Goal: Information Seeking & Learning: Learn about a topic

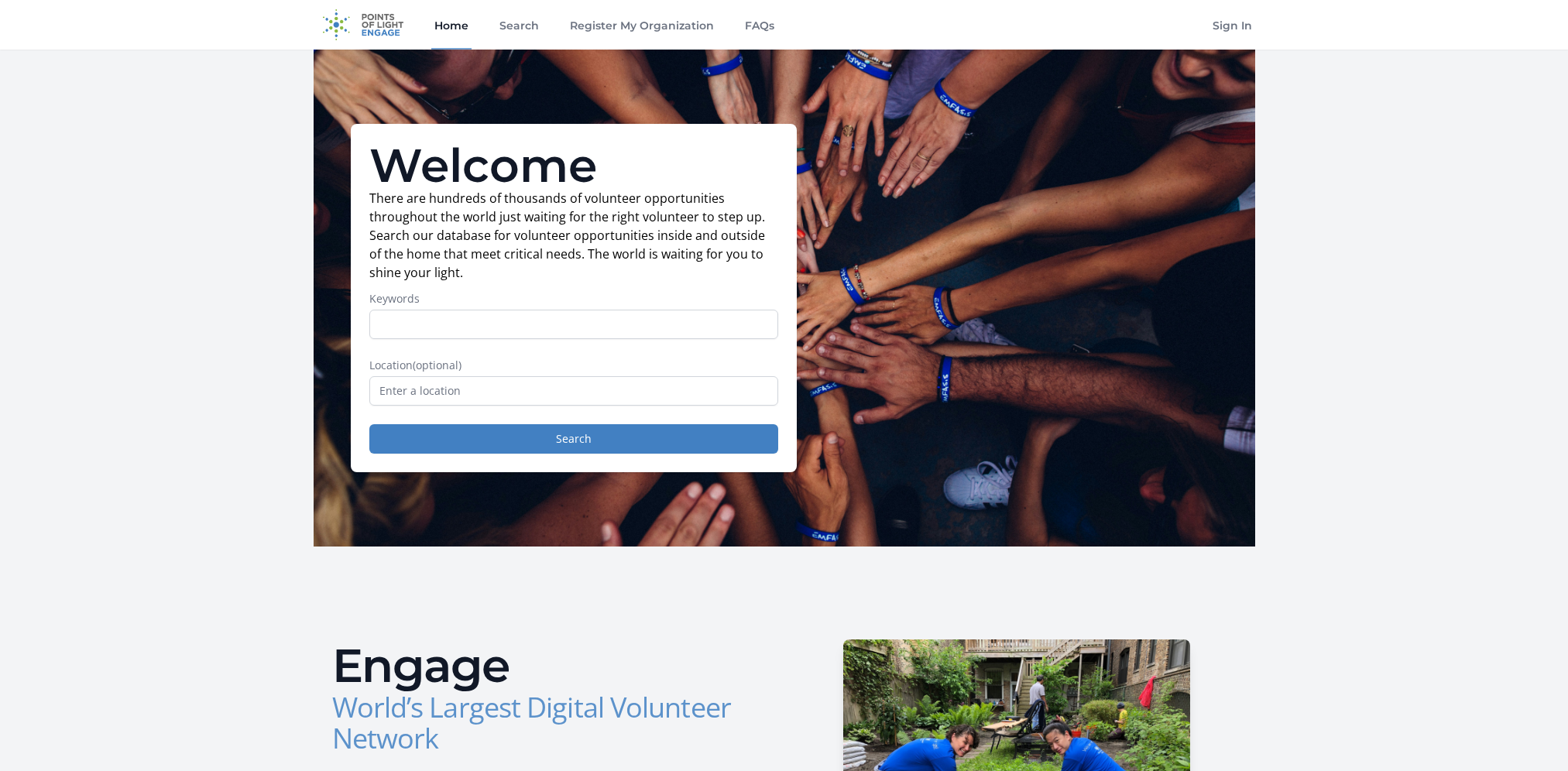
scroll to position [155, 0]
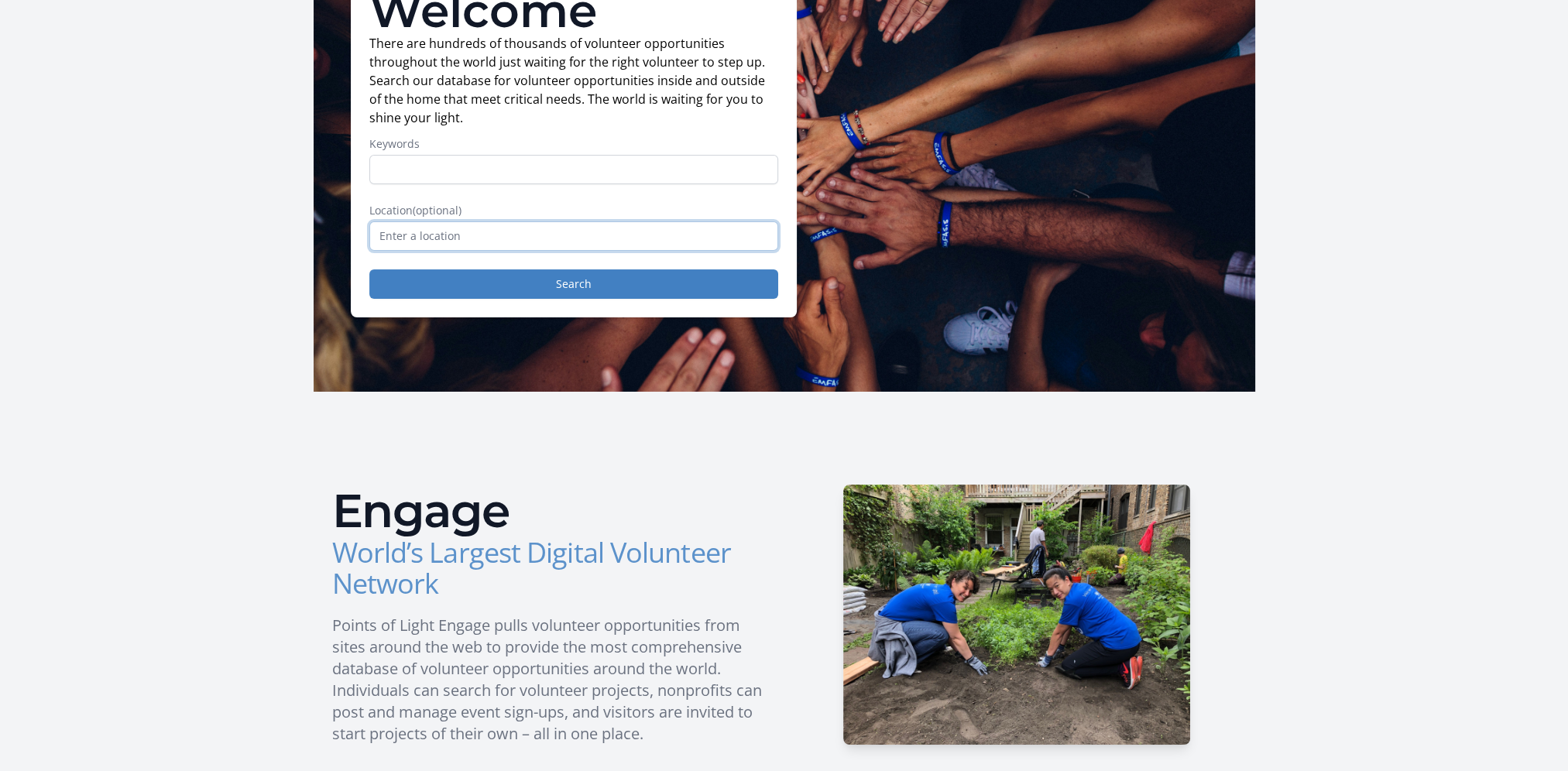
click at [448, 239] on input "text" at bounding box center [574, 236] width 409 height 29
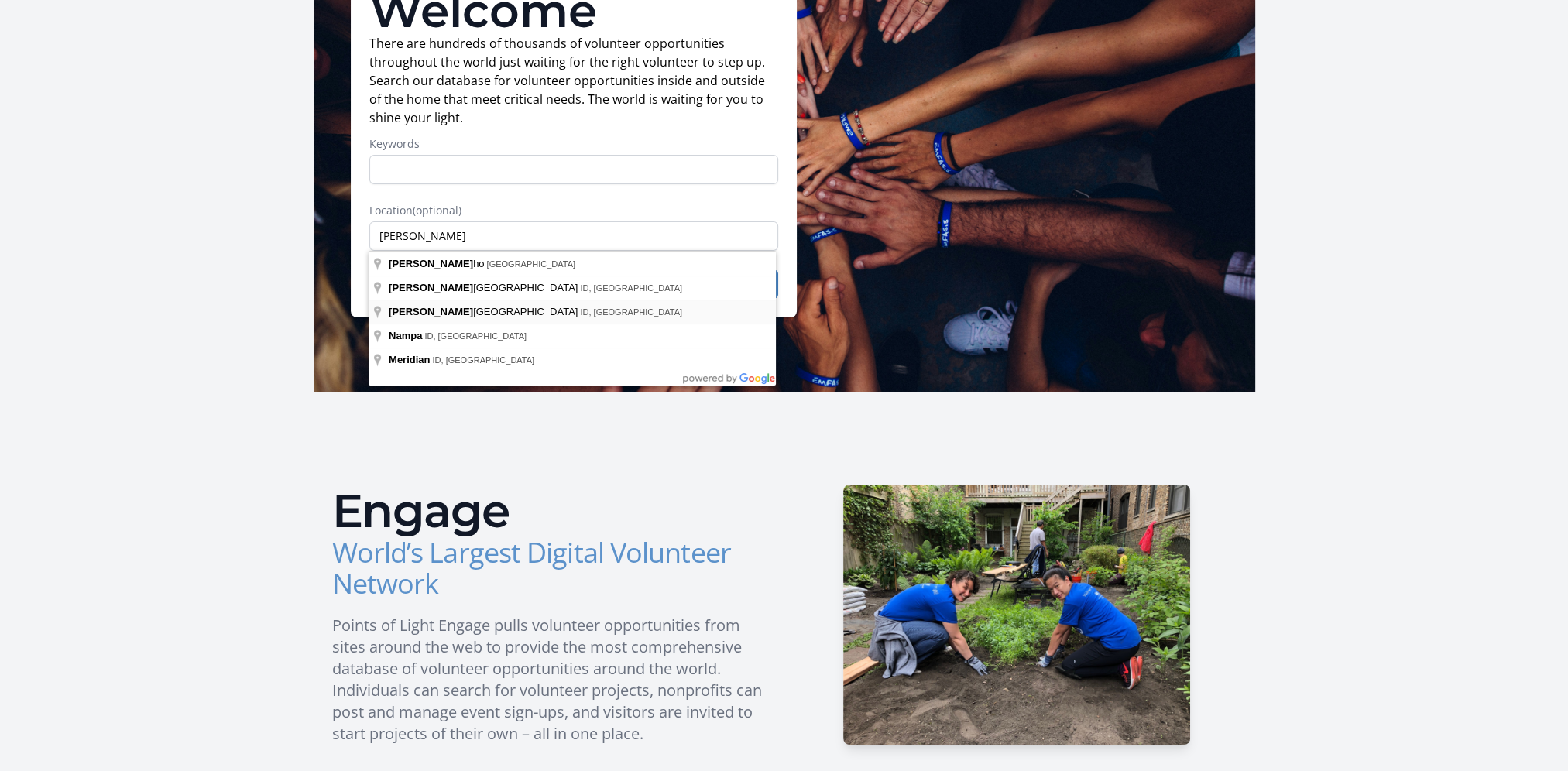
type input "[US_STATE][GEOGRAPHIC_DATA], [GEOGRAPHIC_DATA], [GEOGRAPHIC_DATA]"
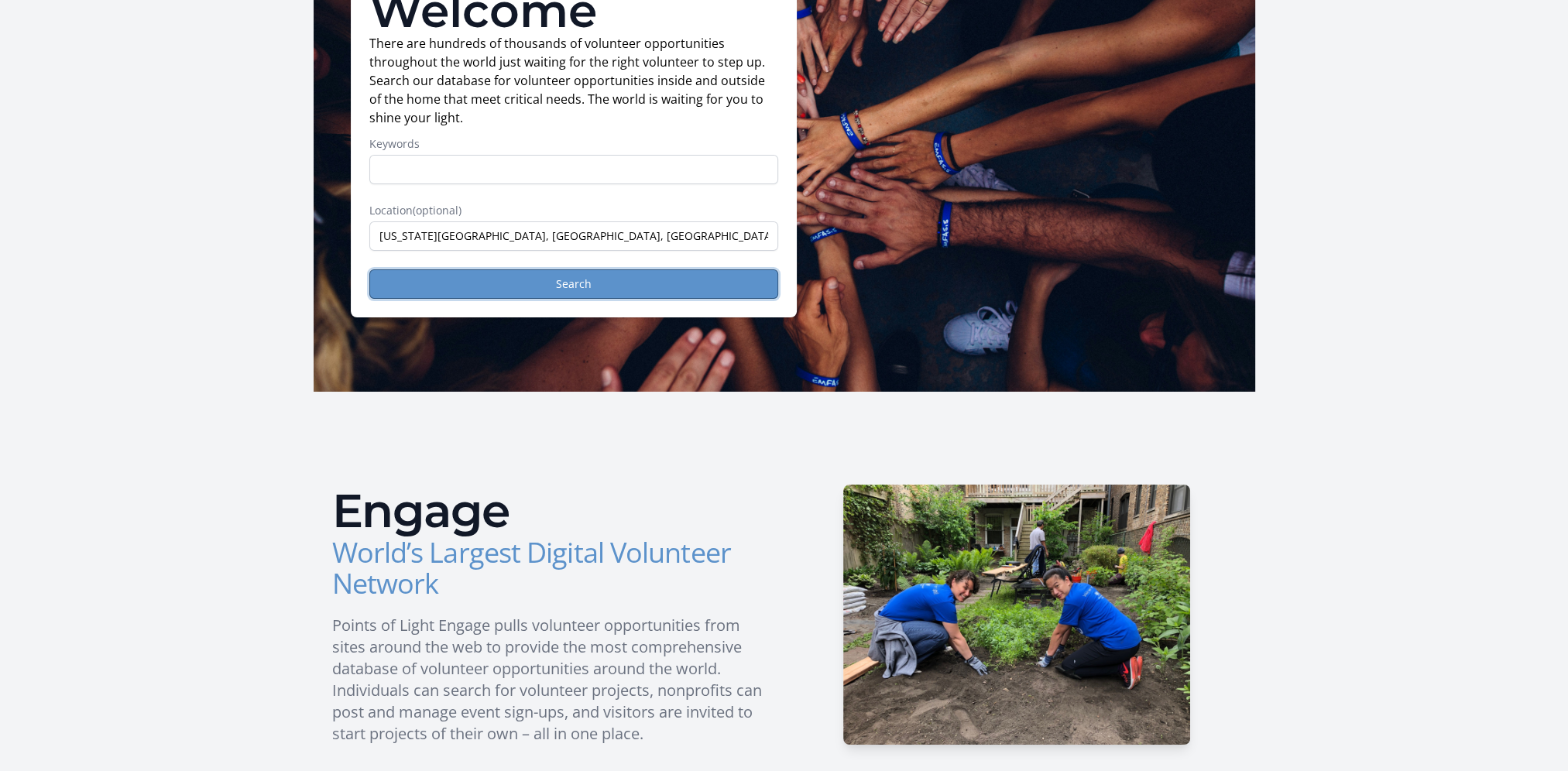
click at [576, 285] on button "Search" at bounding box center [574, 284] width 409 height 29
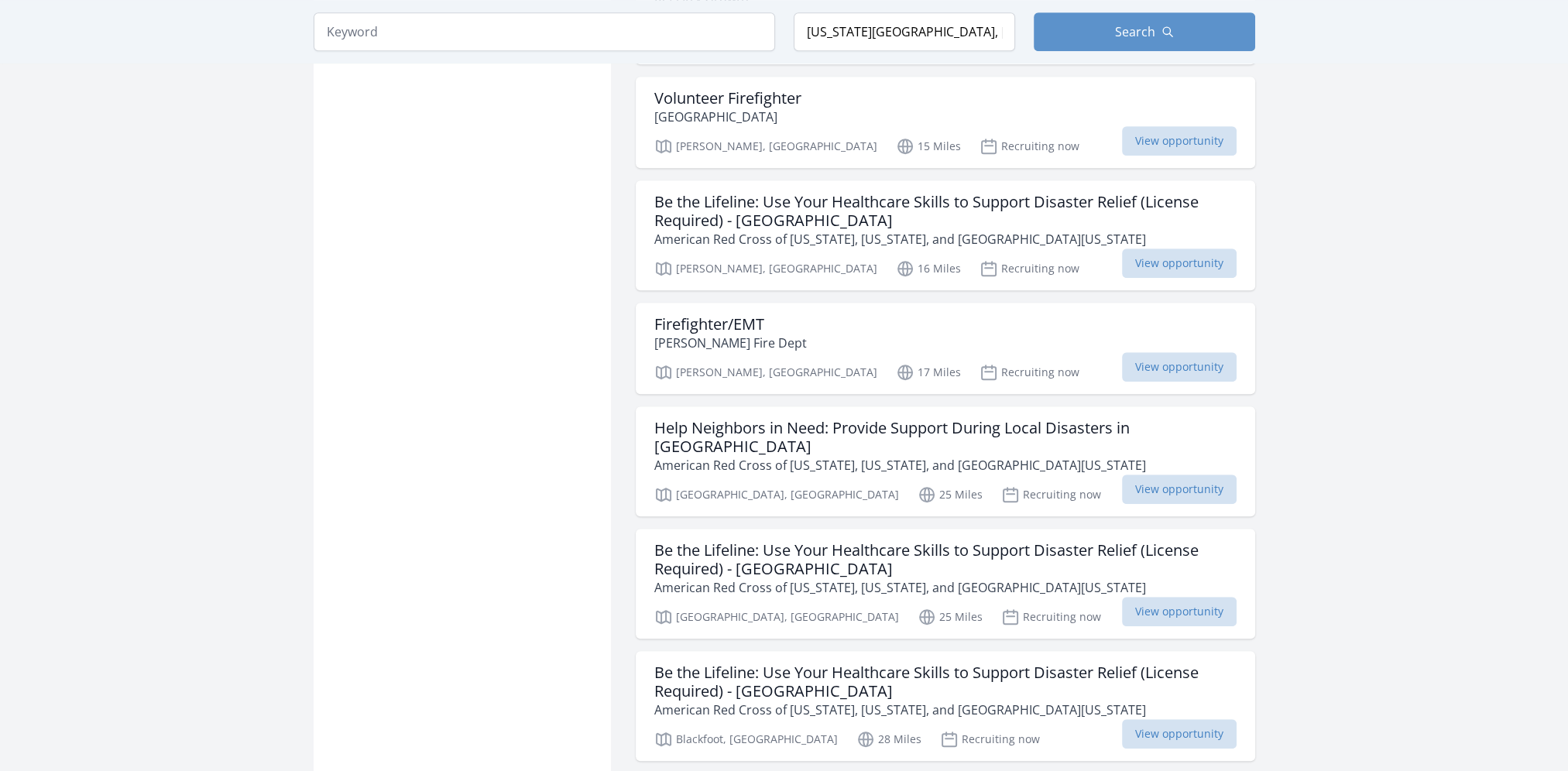
scroll to position [1549, 0]
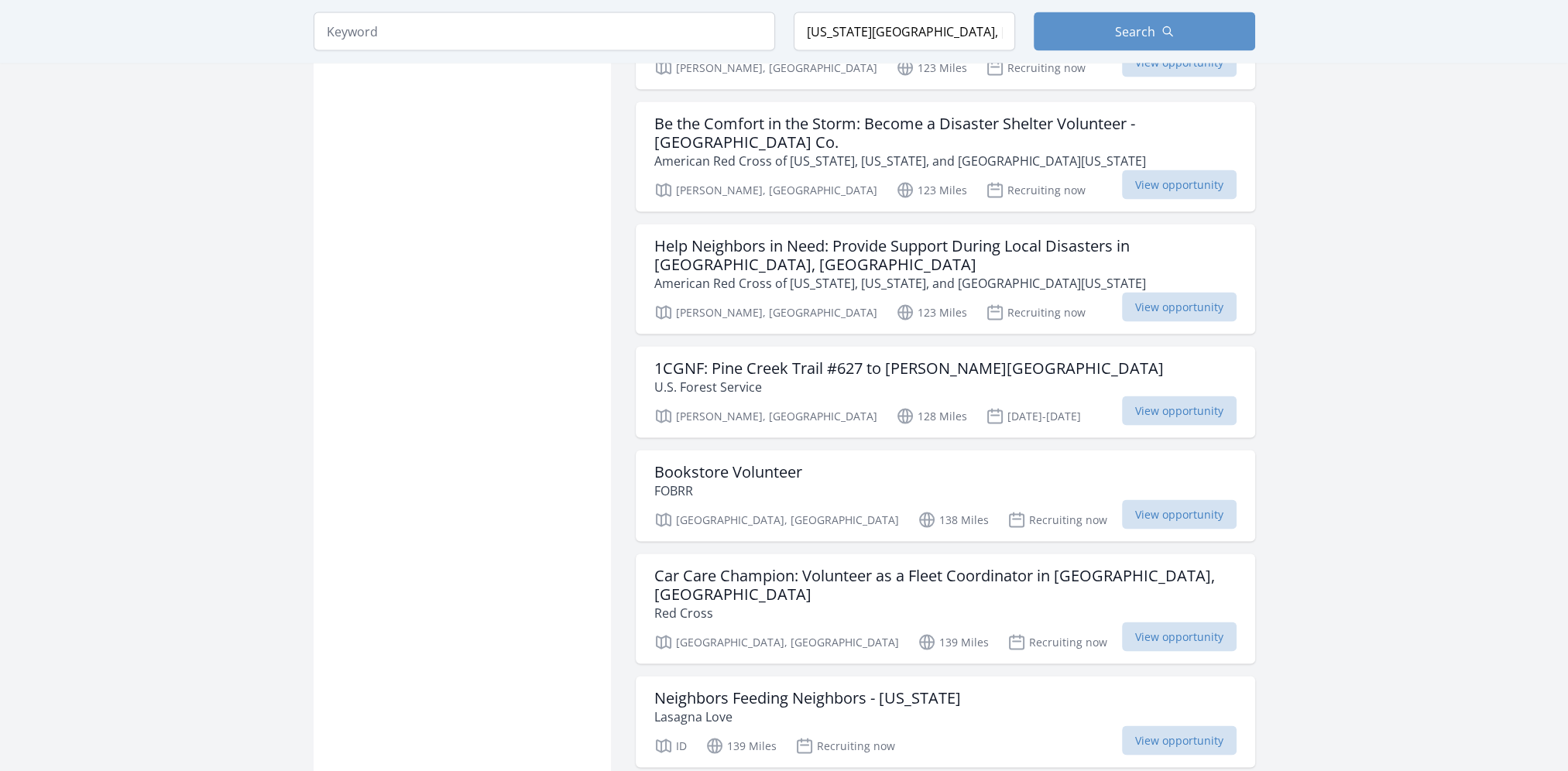
scroll to position [3949, 0]
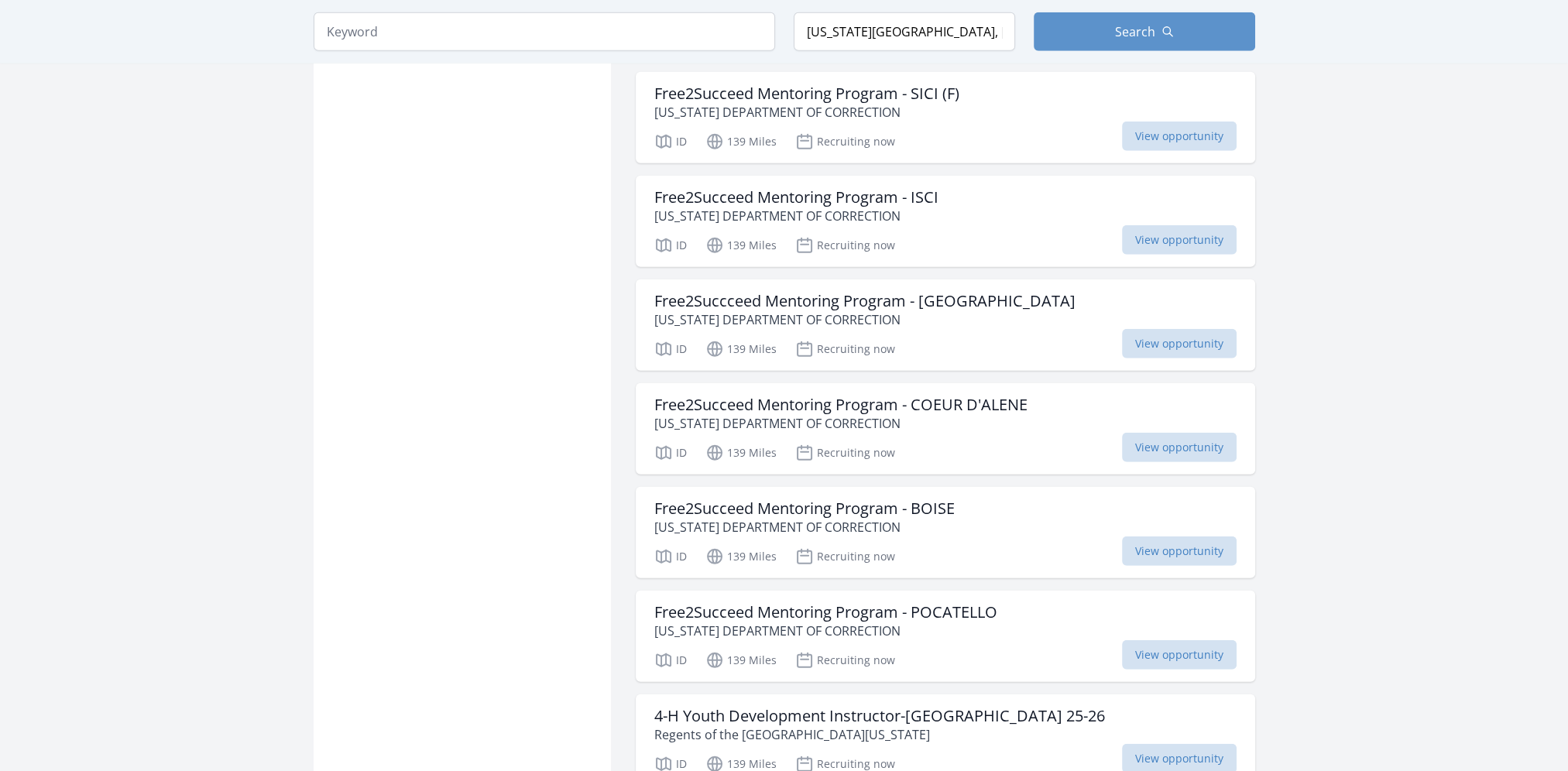
scroll to position [5807, 0]
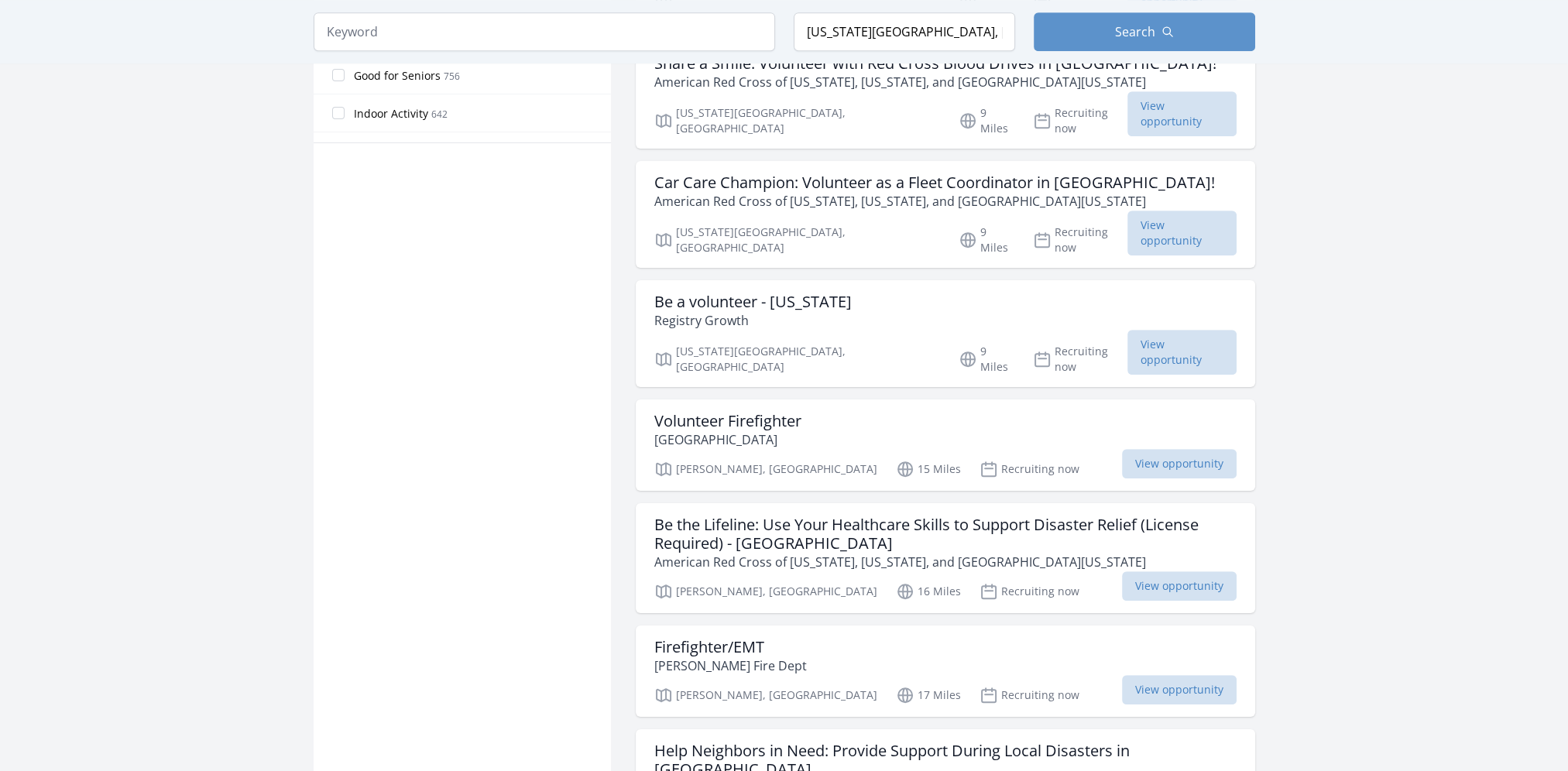
scroll to position [1006, 0]
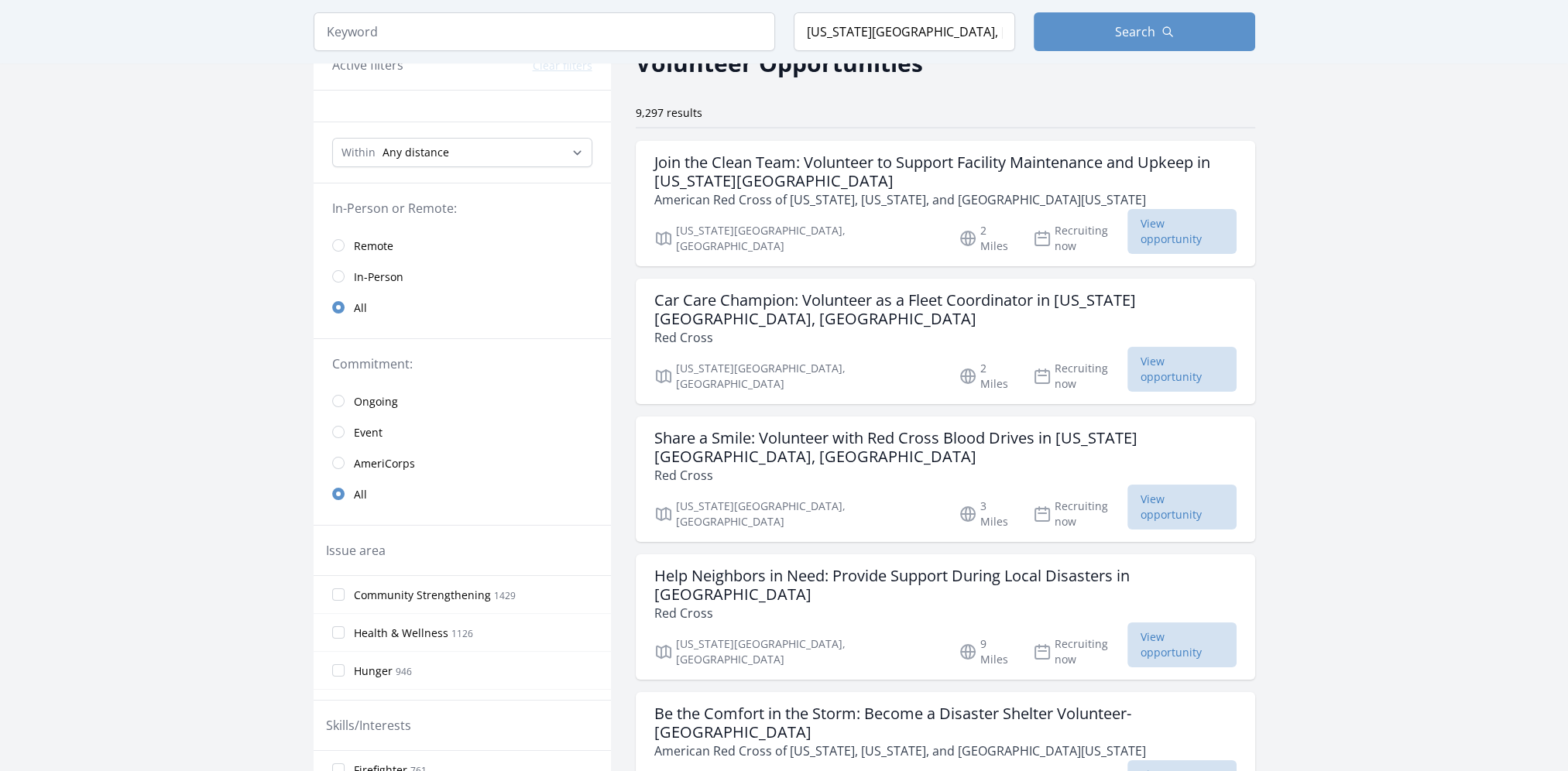
scroll to position [0, 0]
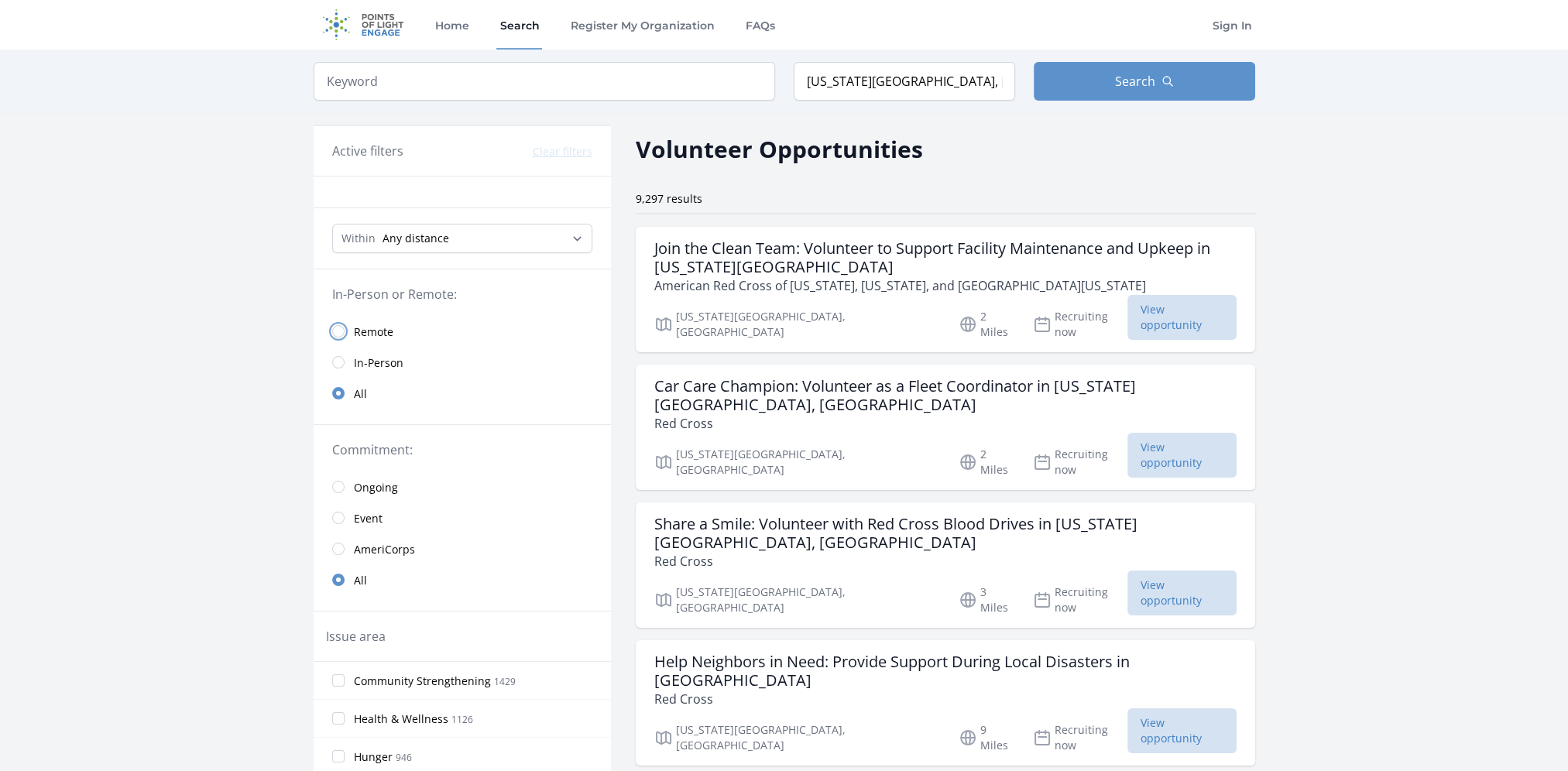
click at [336, 335] on input "radio" at bounding box center [339, 332] width 12 height 12
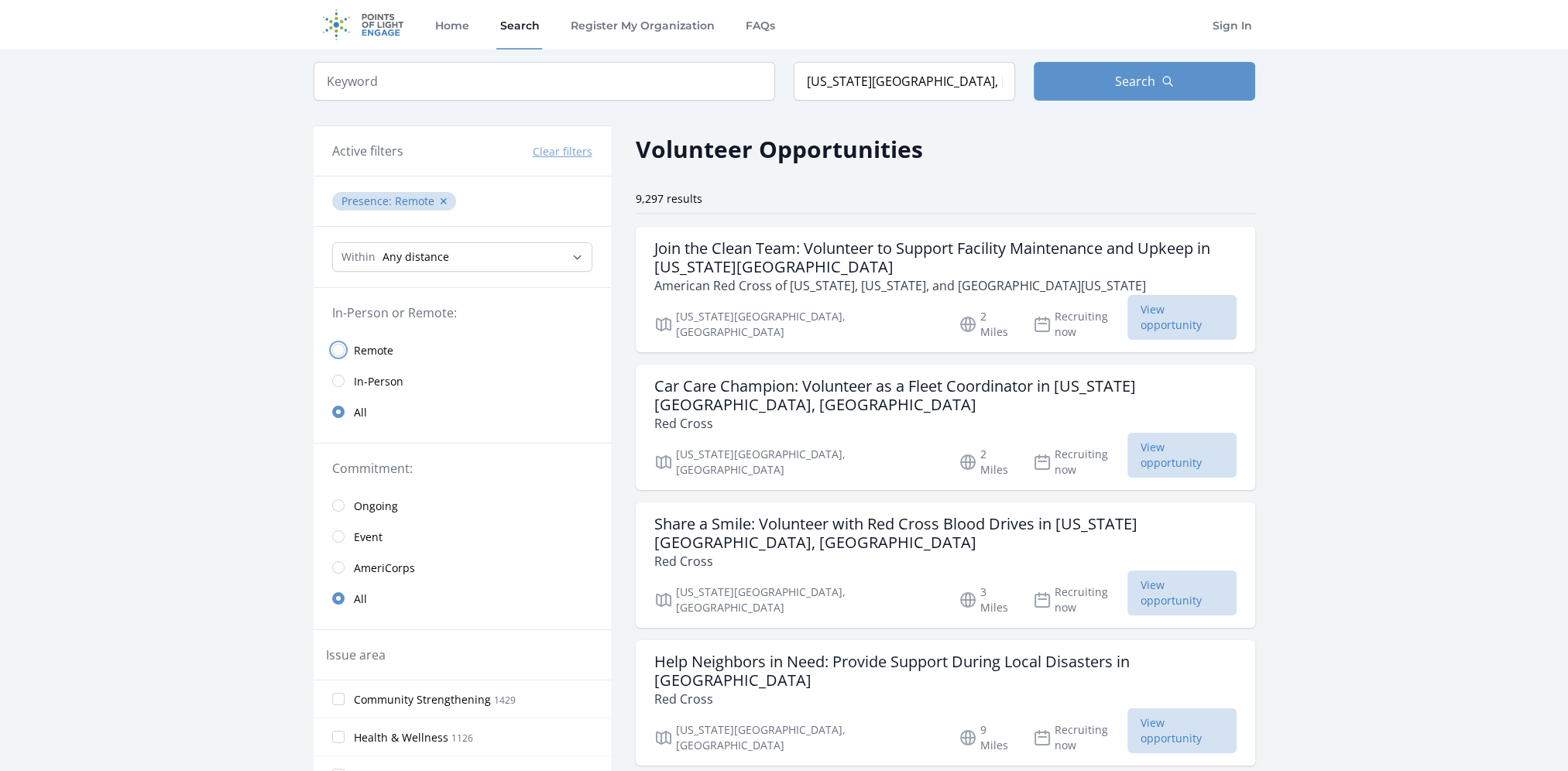
click at [340, 347] on input "radio" at bounding box center [339, 350] width 12 height 12
